Goal: Information Seeking & Learning: Learn about a topic

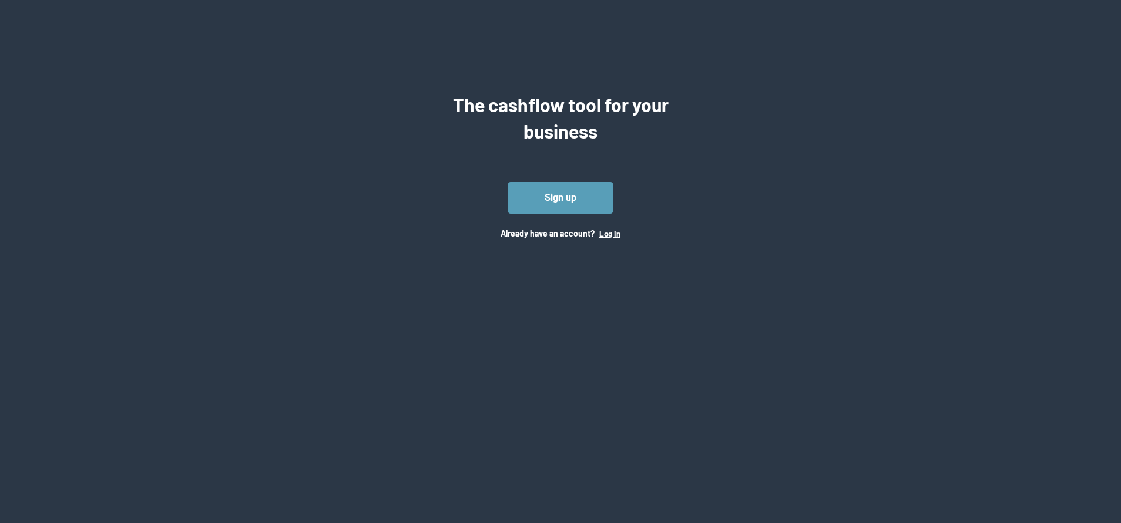
click at [608, 231] on button "Log In" at bounding box center [609, 233] width 21 height 9
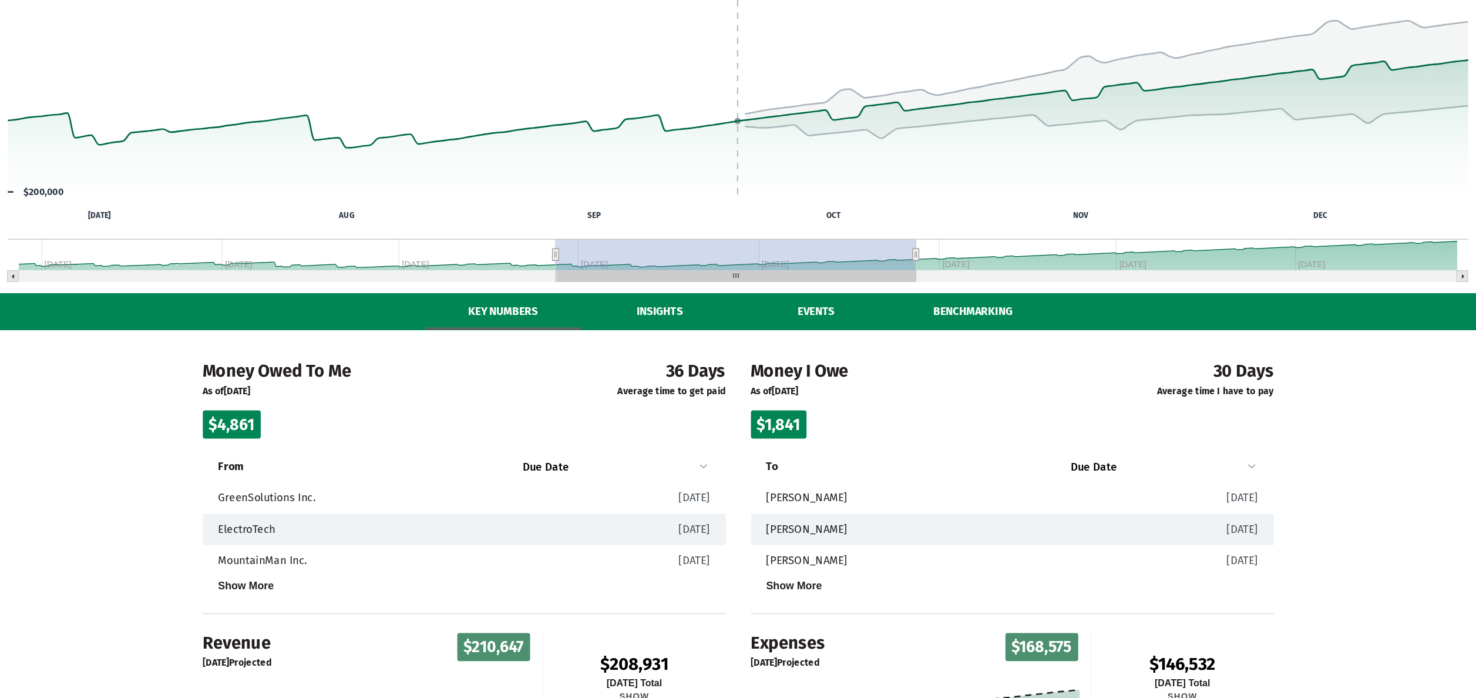
scroll to position [176, 0]
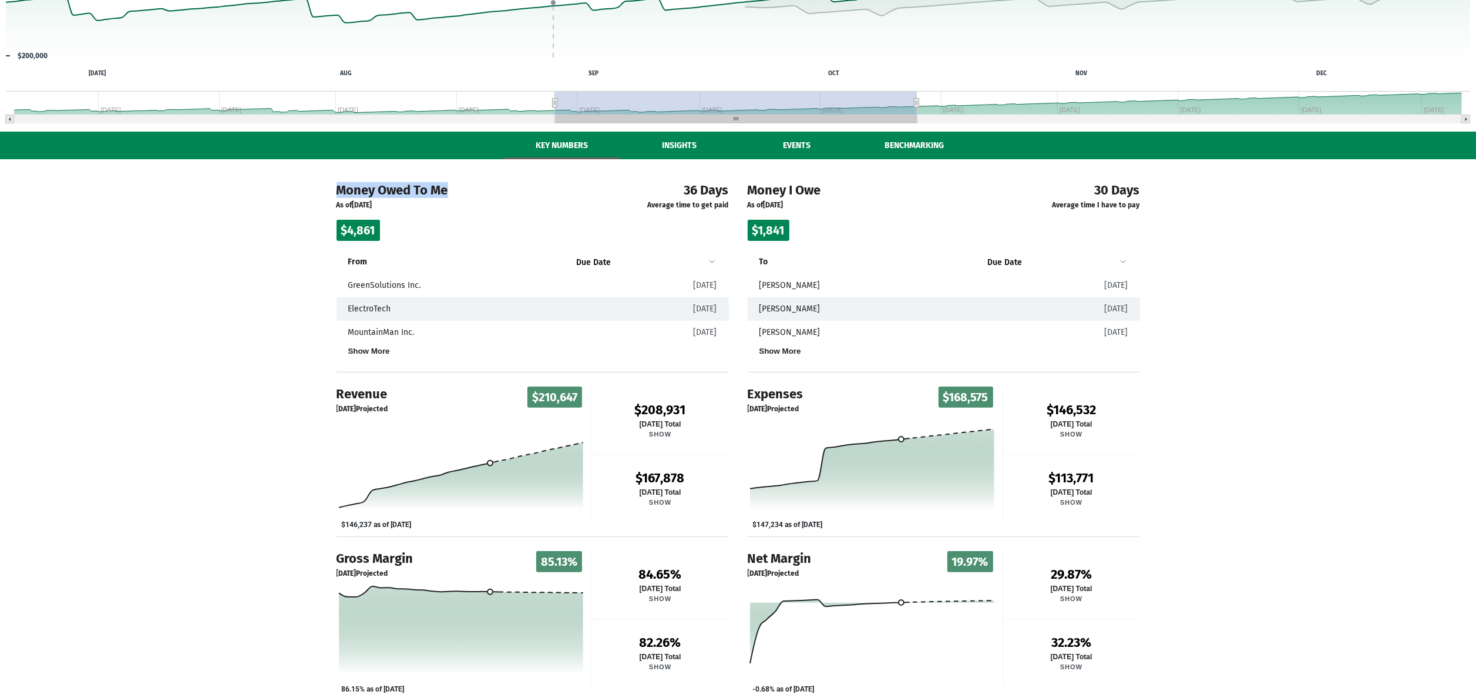
drag, startPoint x: 332, startPoint y: 194, endPoint x: 458, endPoint y: 189, distance: 125.8
click at [458, 189] on div "Money Owed To Me As of [DATE] $4,861 36 Days Average time to get paid From Due …" at bounding box center [532, 265] width 411 height 213
drag, startPoint x: 458, startPoint y: 189, endPoint x: 446, endPoint y: 221, distance: 33.8
click at [446, 221] on div "$4,861" at bounding box center [460, 230] width 246 height 21
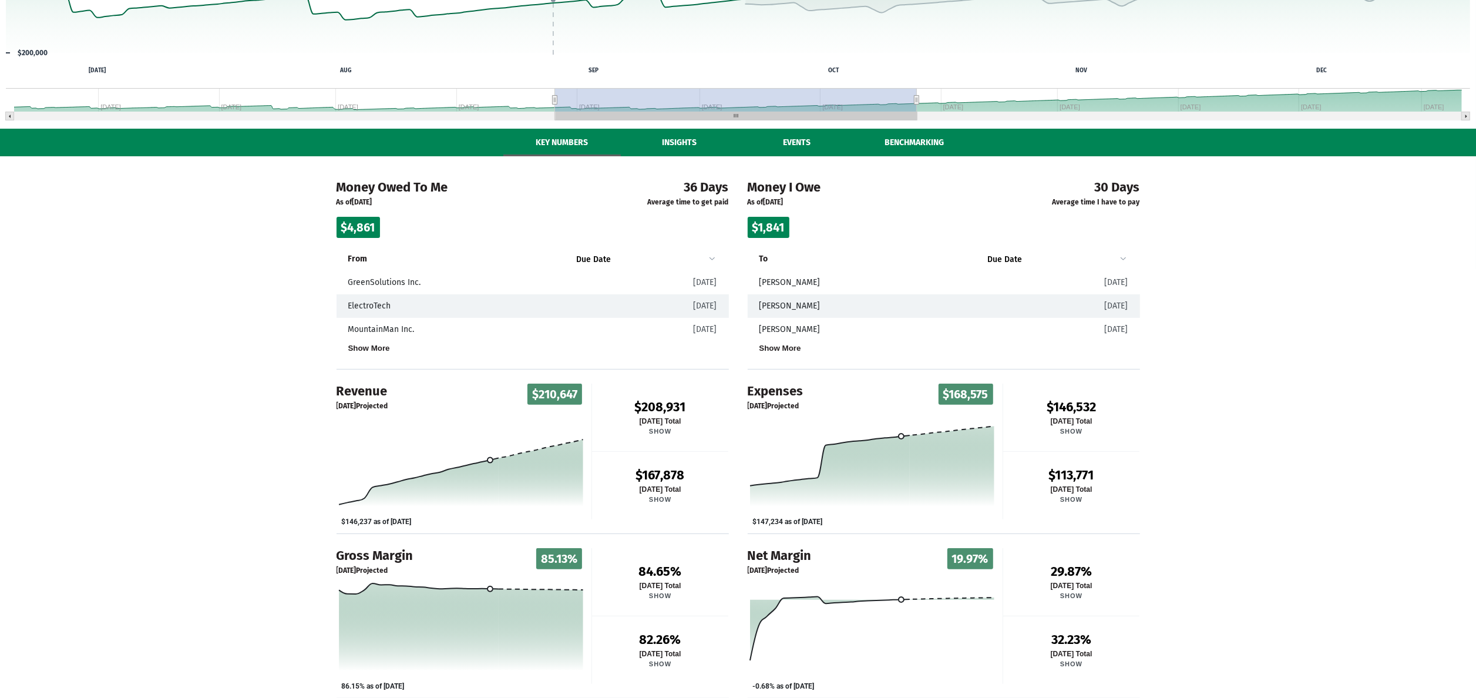
scroll to position [180, 0]
click at [816, 141] on div "Valuation See an estimate for how much your business is worth! [DATE] $476,985 …" at bounding box center [738, 259] width 1476 height 878
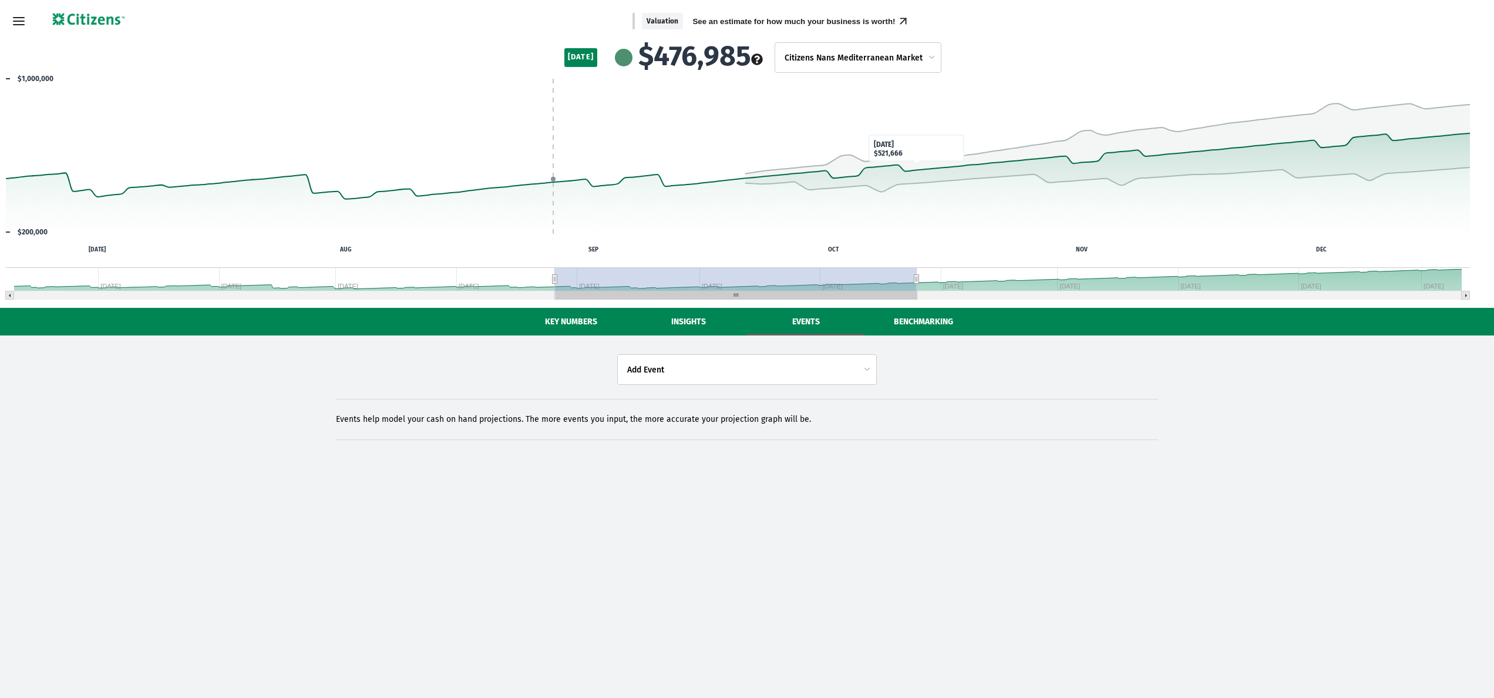
click at [787, 369] on body "Skip to main content Valuation See an estimate for how much your business is wo…" at bounding box center [747, 229] width 1494 height 459
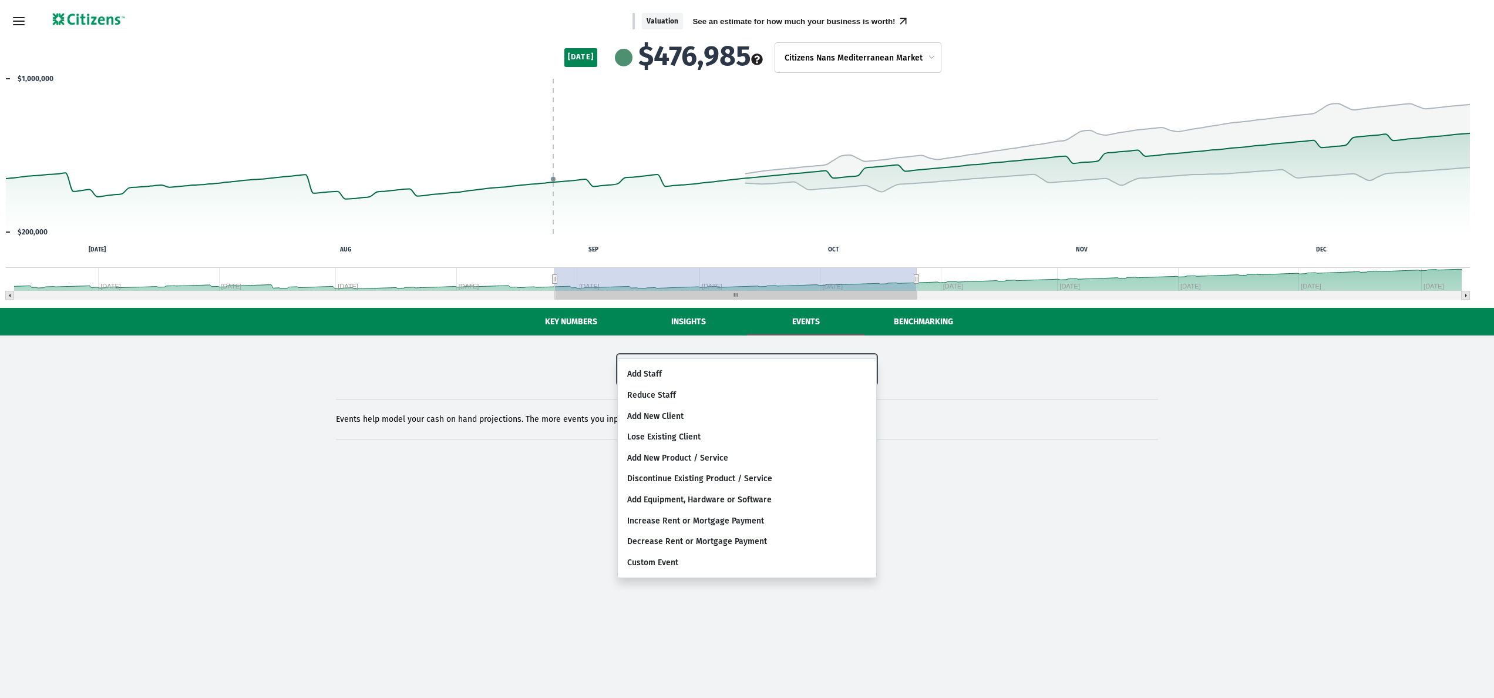
click at [450, 459] on html "Skip to main content Valuation See an estimate for how much your business is wo…" at bounding box center [747, 229] width 1494 height 459
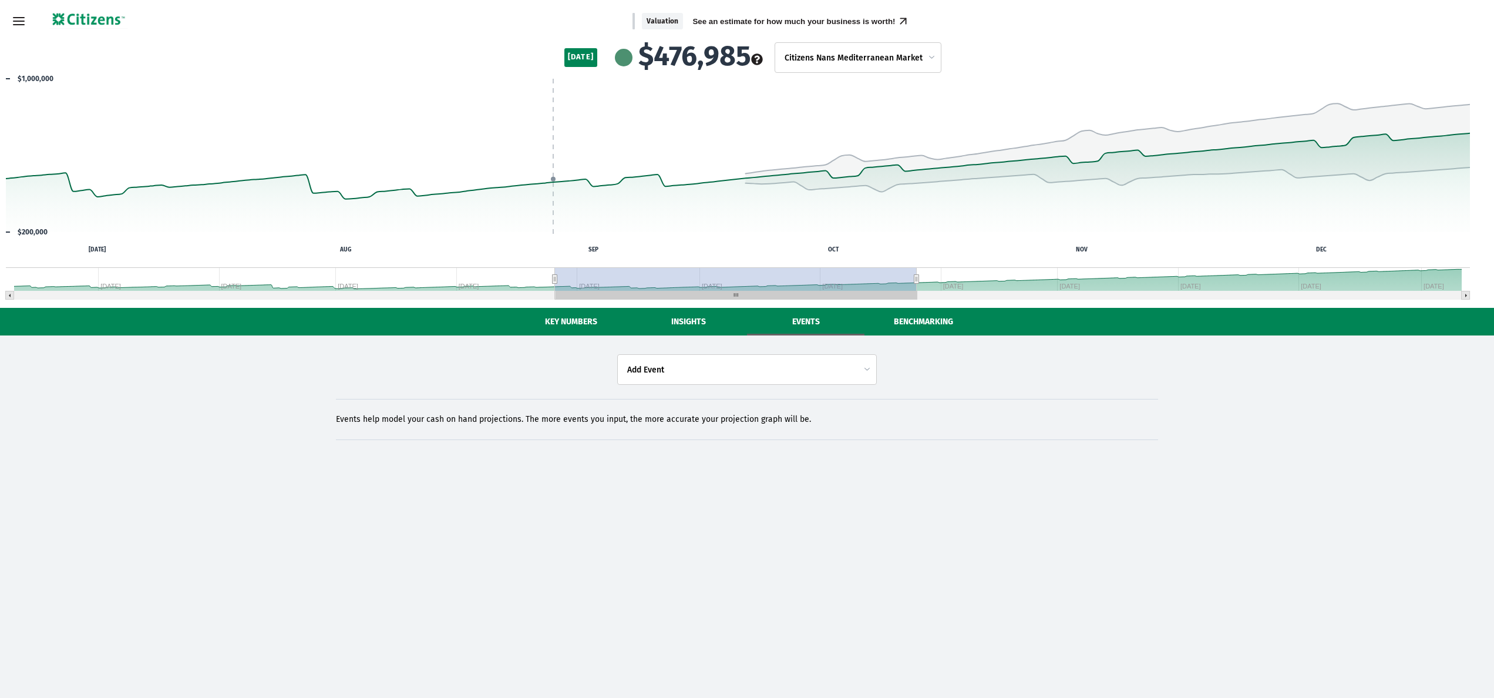
click at [675, 323] on button "Insights" at bounding box center [688, 322] width 117 height 28
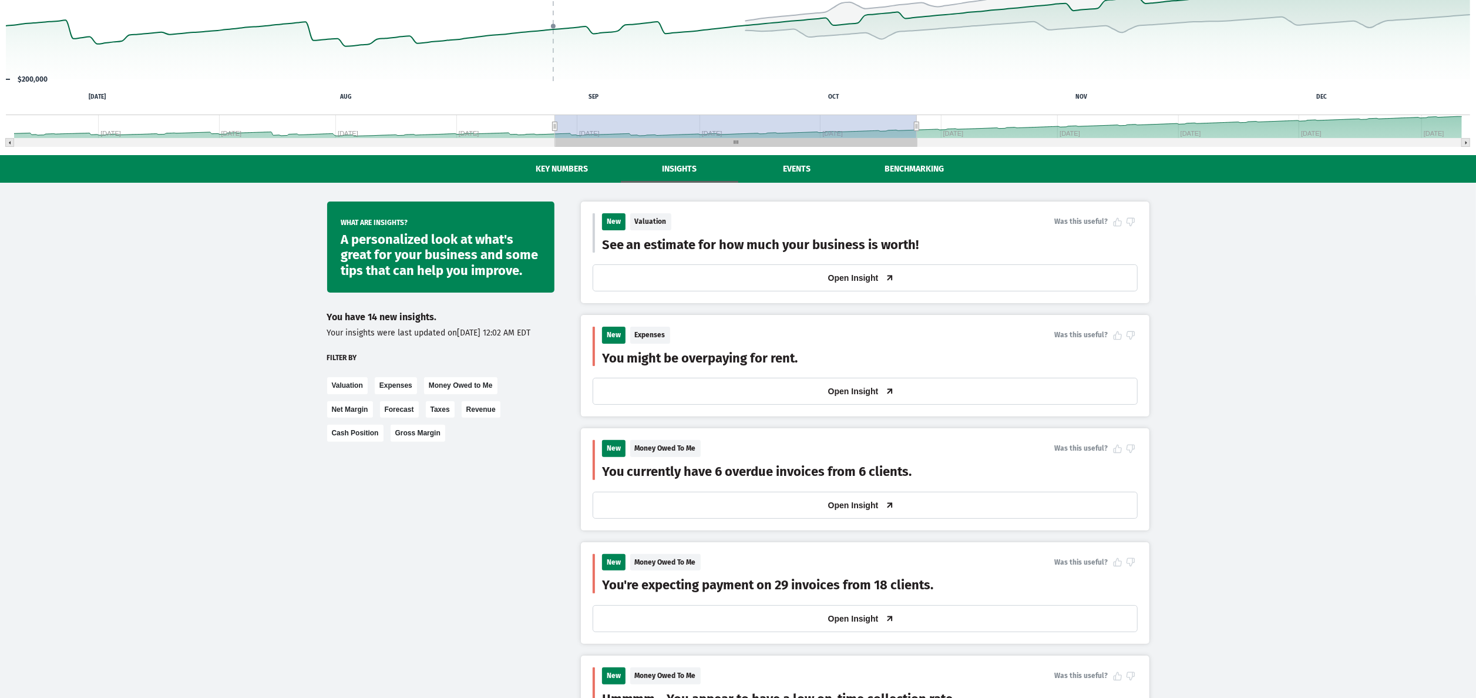
scroll to position [117, 0]
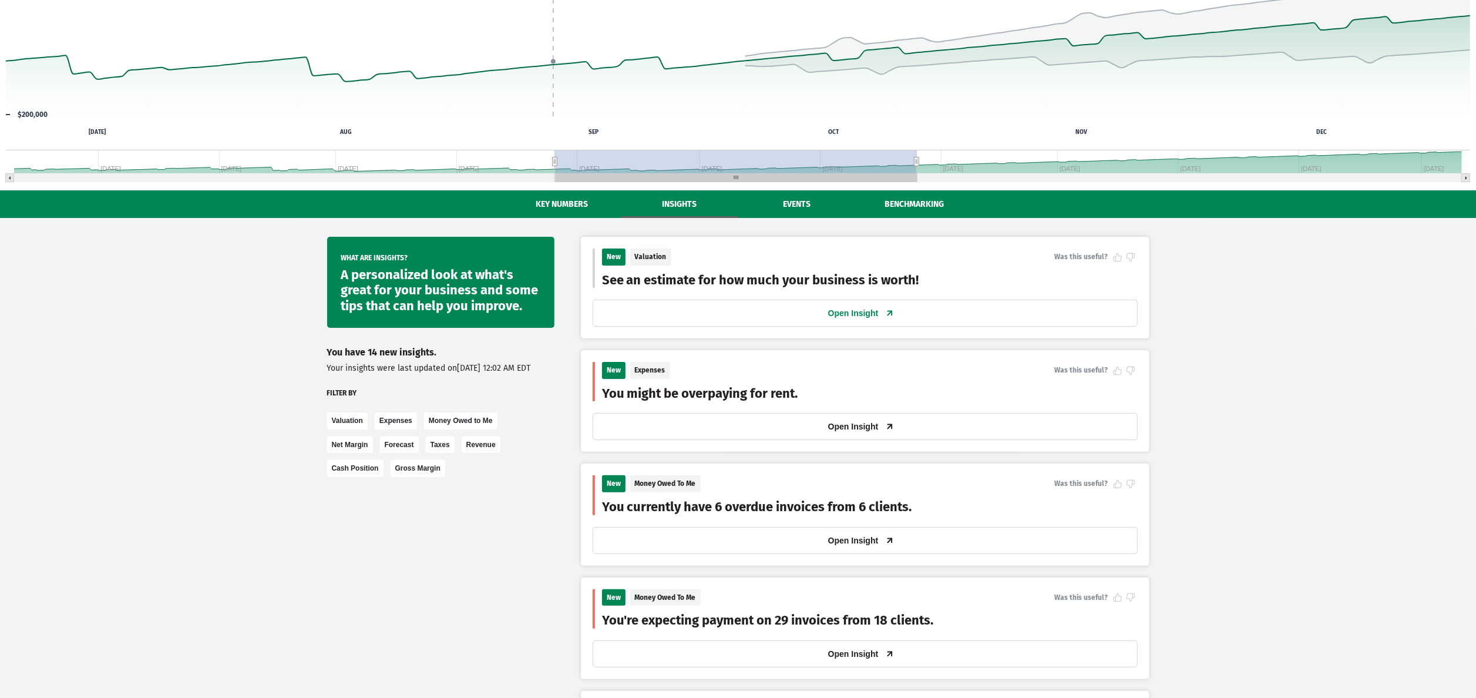
click at [734, 312] on button "Open Insight" at bounding box center [865, 313] width 545 height 27
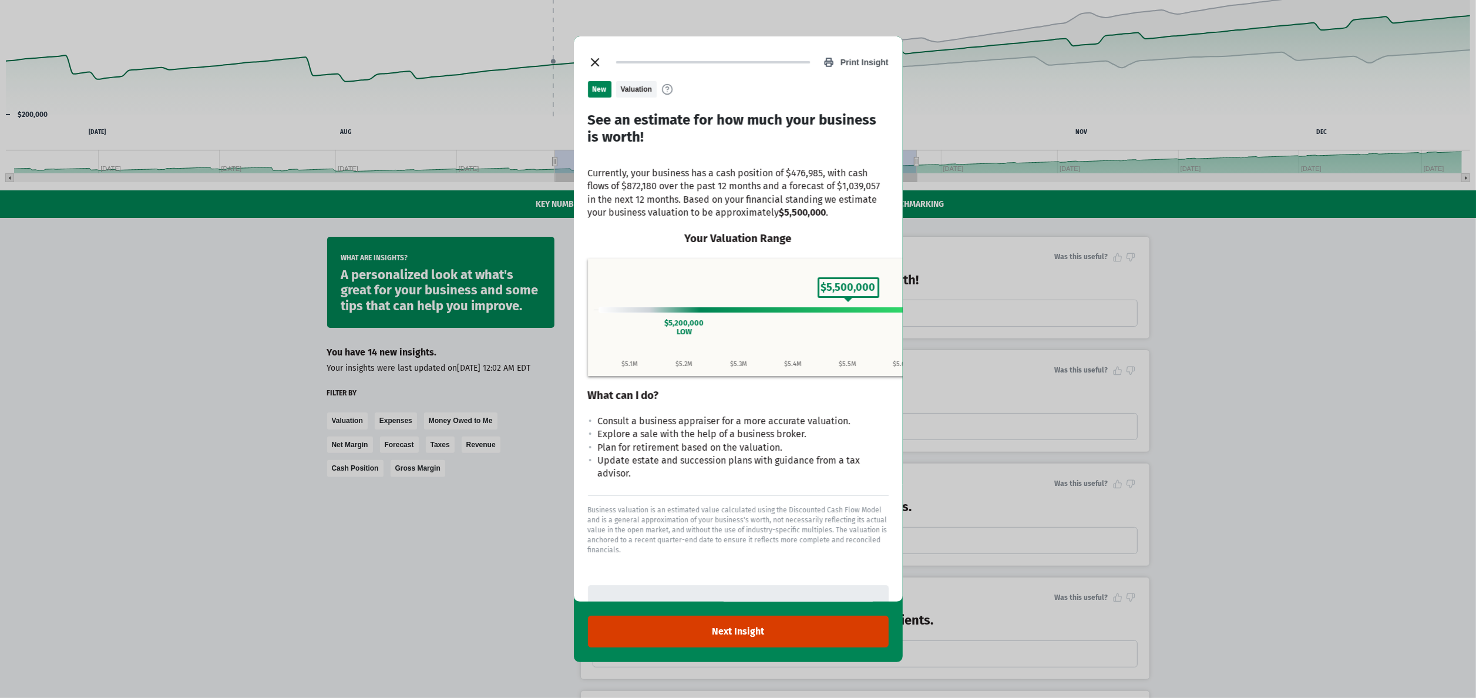
click at [599, 59] on icon "close dialog" at bounding box center [595, 62] width 14 height 14
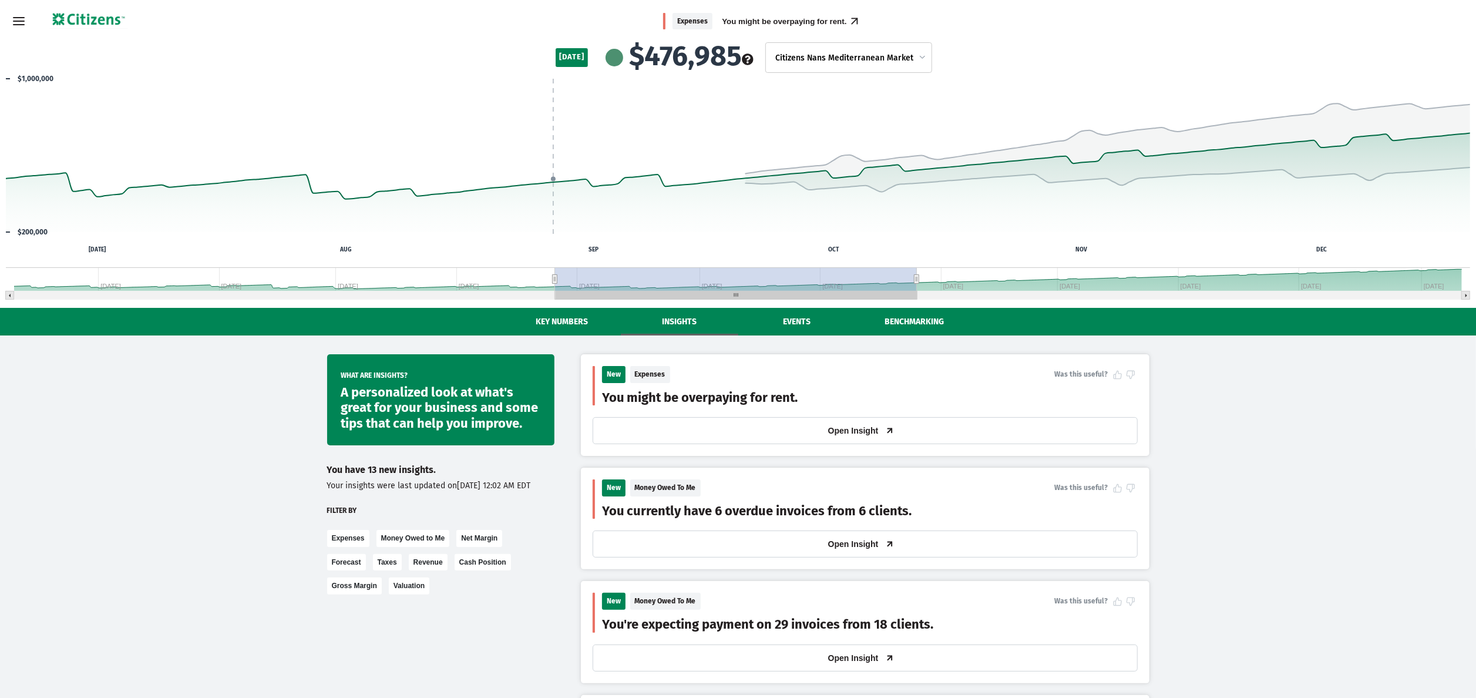
click at [560, 324] on button "Key Numbers" at bounding box center [561, 322] width 117 height 28
